Goal: Check status: Check status

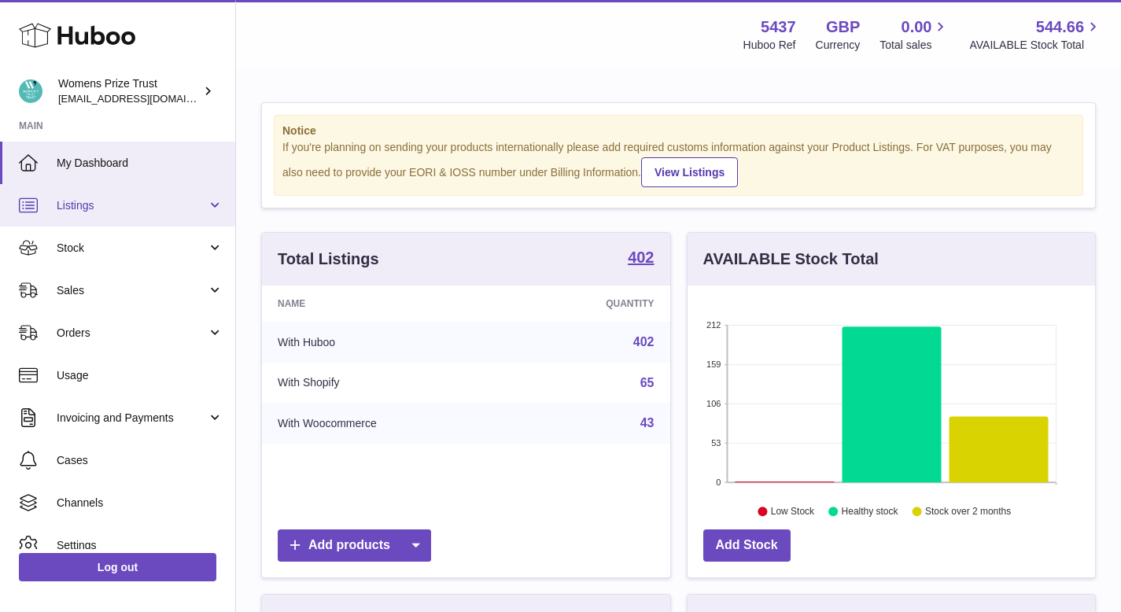
scroll to position [245, 407]
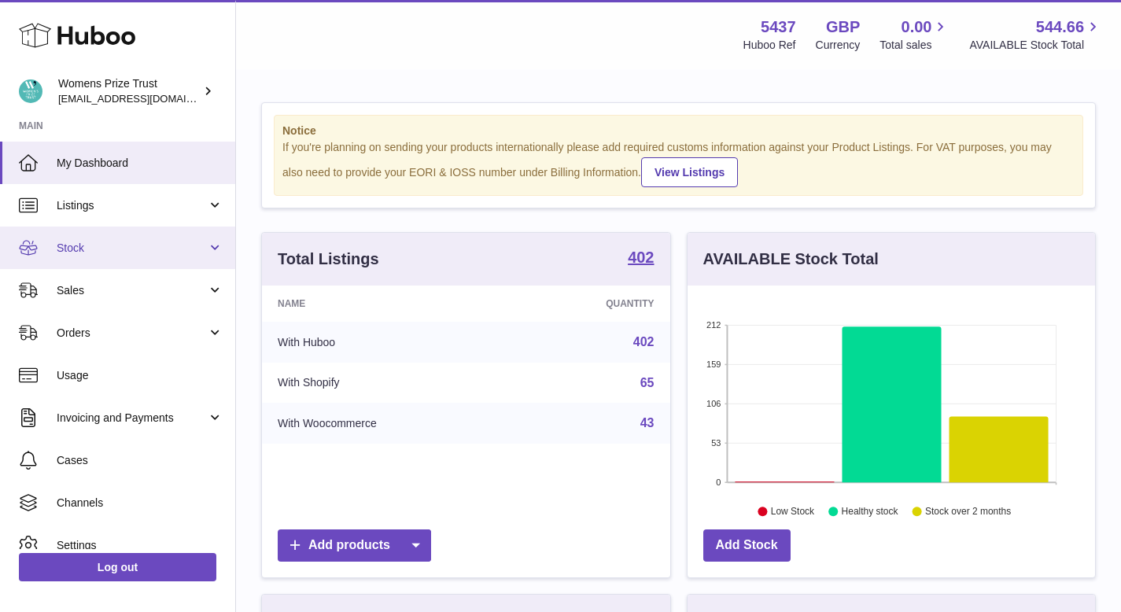
click at [91, 245] on span "Stock" at bounding box center [132, 248] width 150 height 15
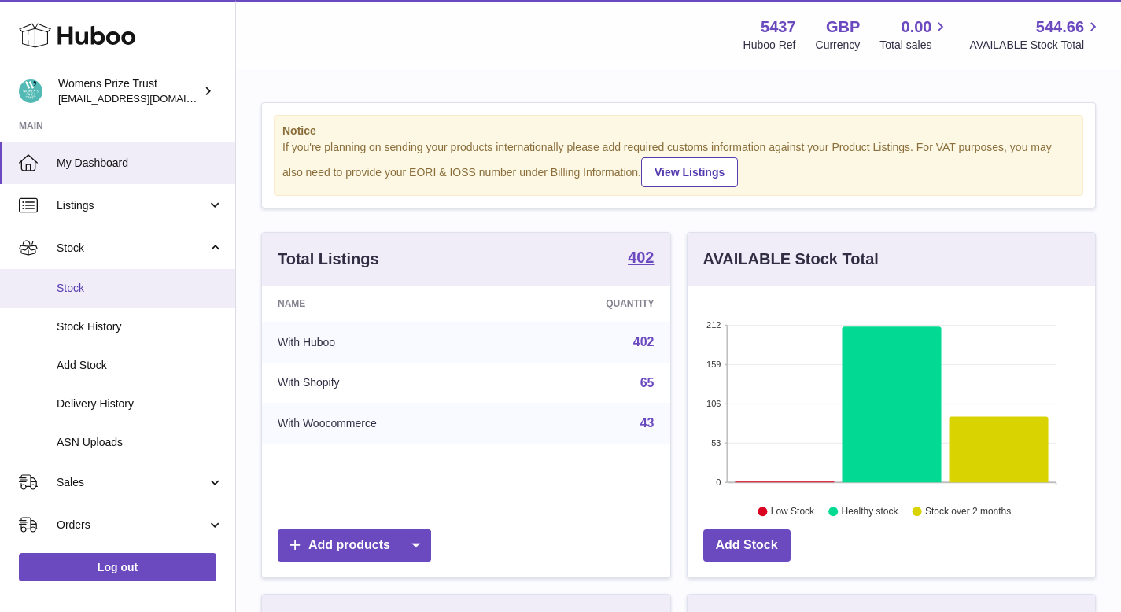
click at [116, 294] on span "Stock" at bounding box center [140, 288] width 167 height 15
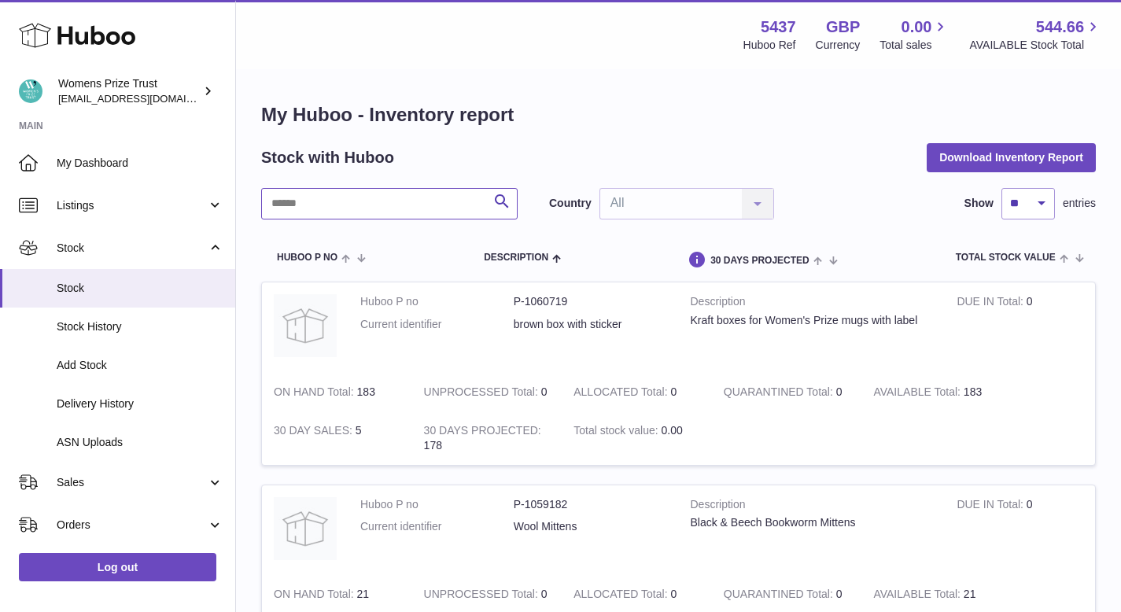
click at [340, 200] on input "text" at bounding box center [389, 203] width 256 height 31
type input "*******"
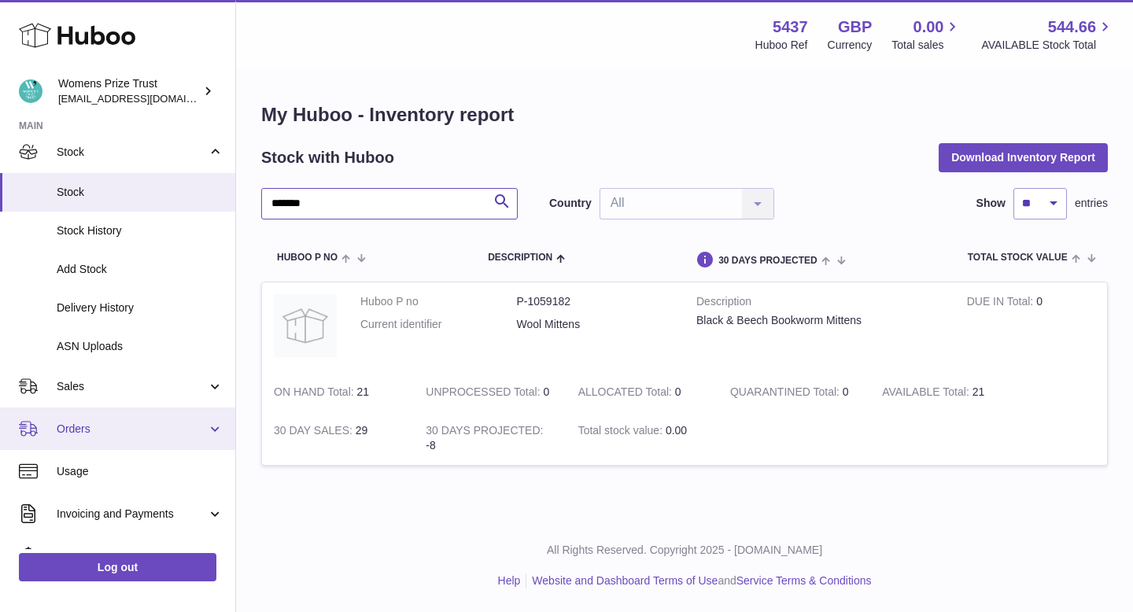
scroll to position [124, 0]
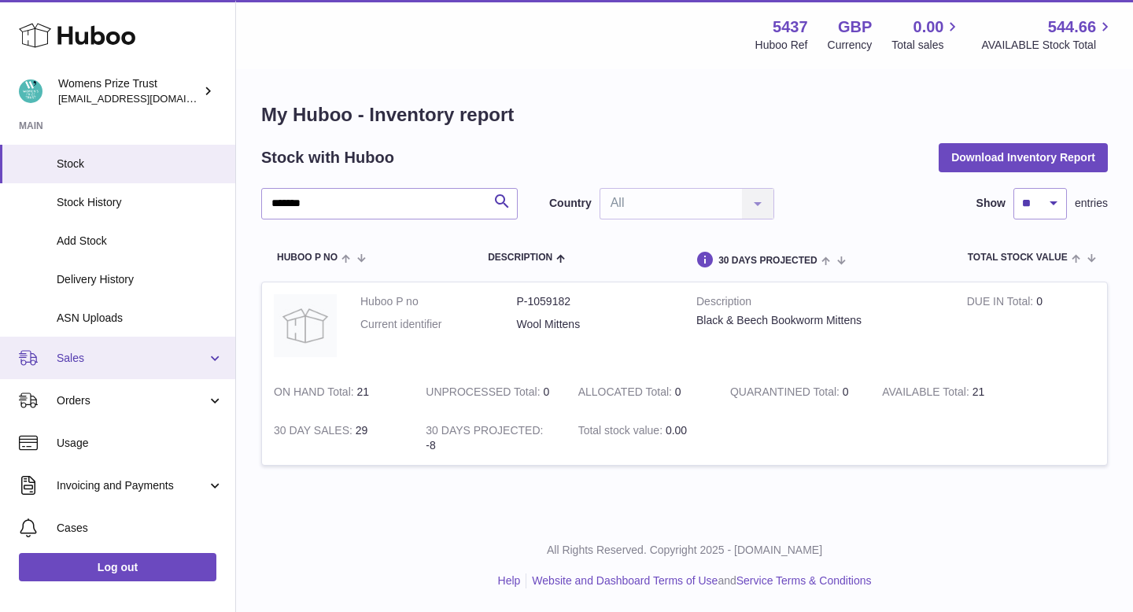
click at [87, 362] on span "Sales" at bounding box center [132, 358] width 150 height 15
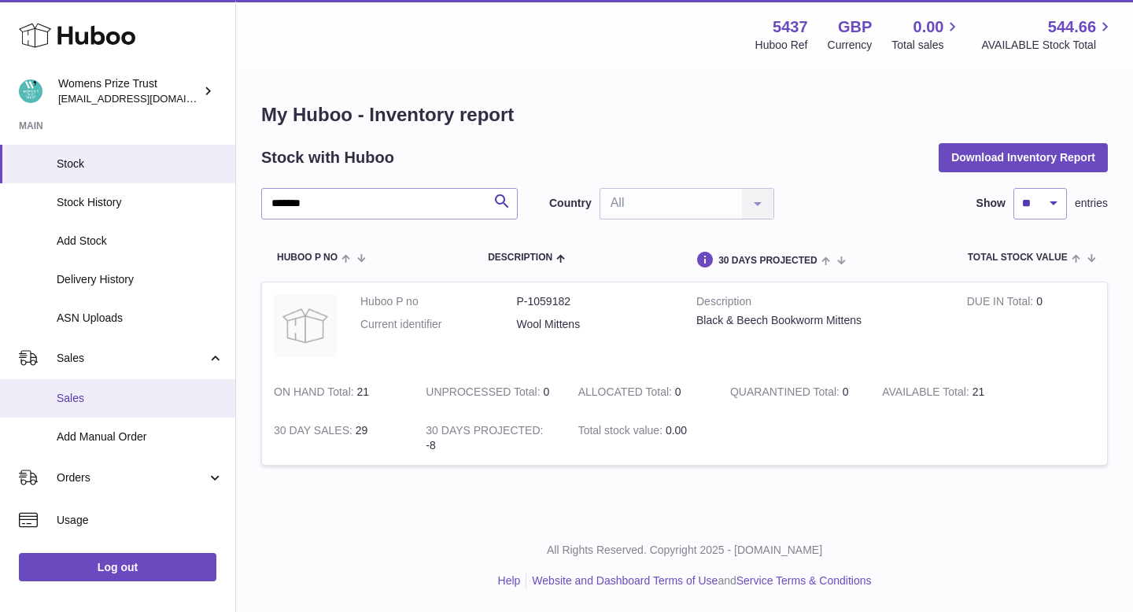
click at [82, 392] on span "Sales" at bounding box center [140, 398] width 167 height 15
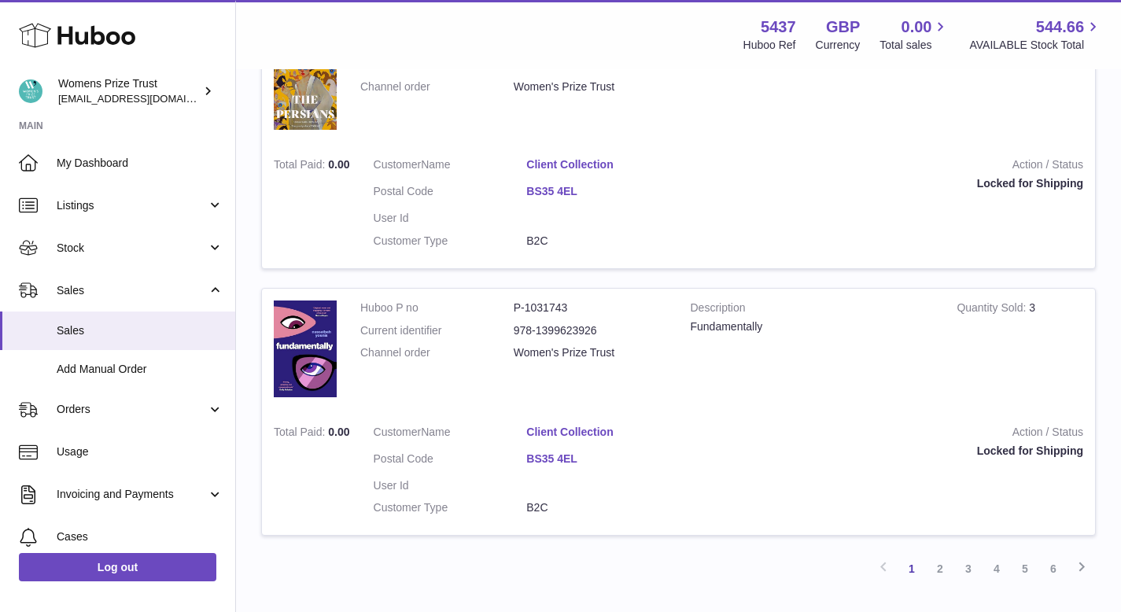
scroll to position [2560, 0]
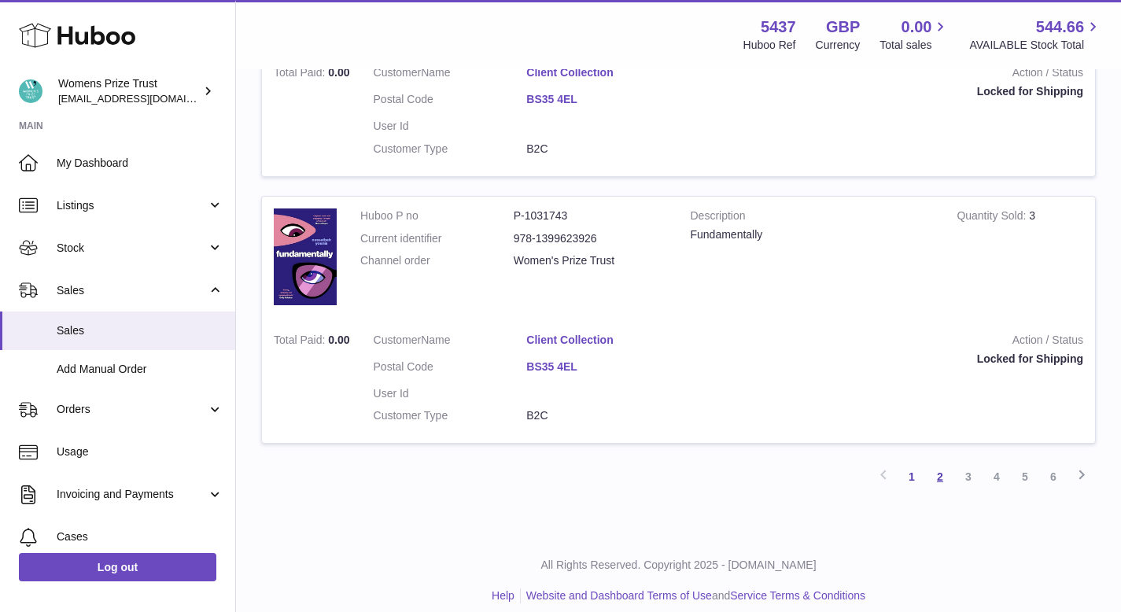
click at [947, 463] on link "2" at bounding box center [940, 477] width 28 height 28
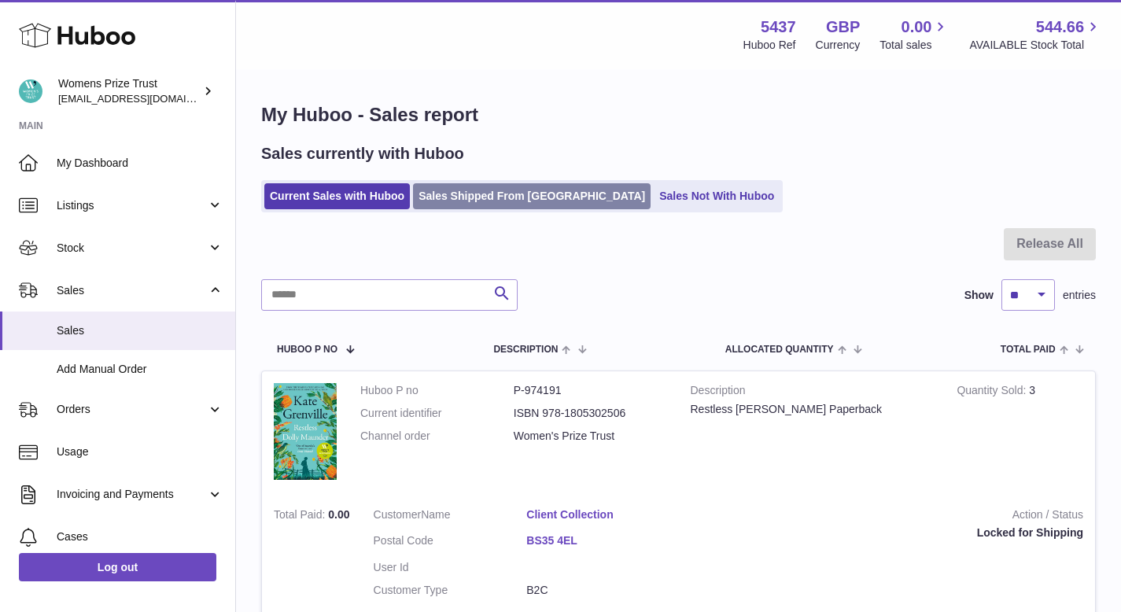
click at [503, 193] on link "Sales Shipped From Huboo" at bounding box center [532, 196] width 238 height 26
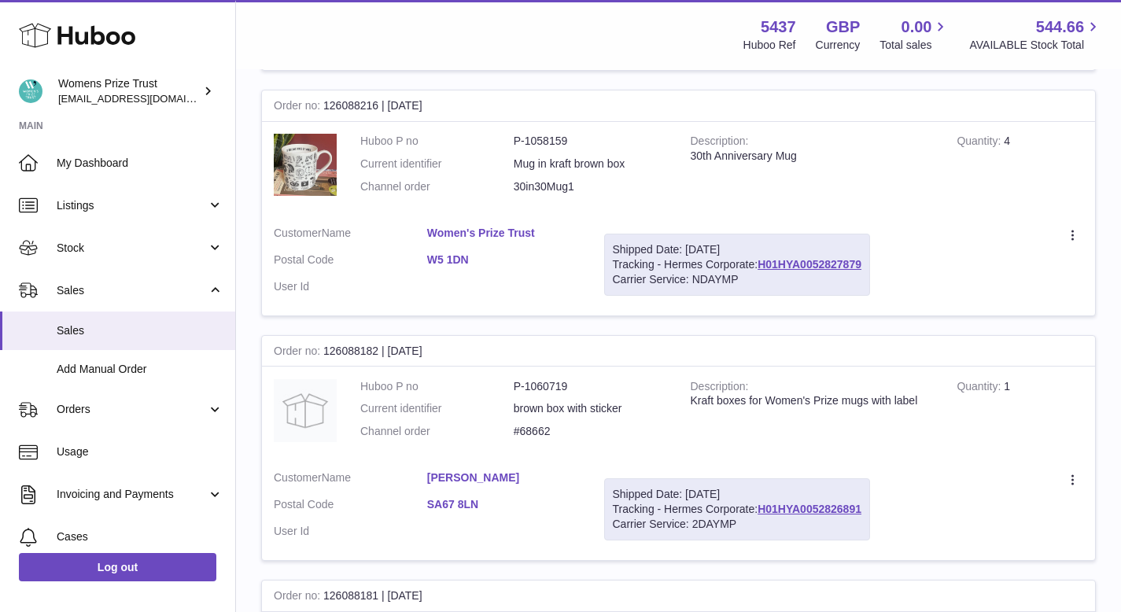
scroll to position [1299, 0]
